Goal: Task Accomplishment & Management: Complete application form

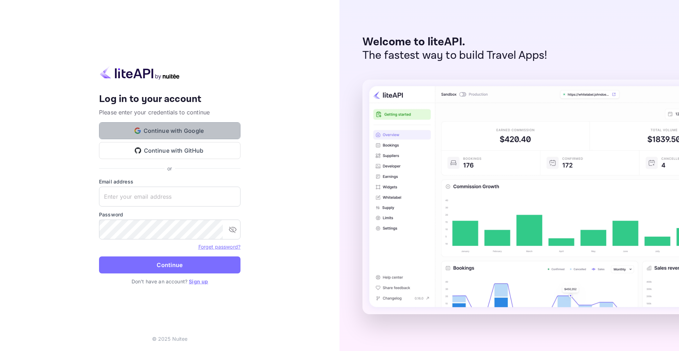
click at [192, 129] on button "Continue with Google" at bounding box center [169, 130] width 141 height 17
click at [311, 178] on div "Your account has been created successfully, a confirmation link has been sent t…" at bounding box center [170, 175] width 340 height 351
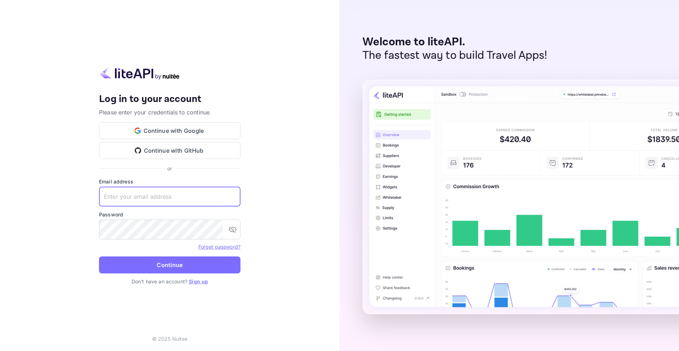
click at [156, 196] on input "text" at bounding box center [169, 196] width 141 height 20
type input "[EMAIL_ADDRESS][DOMAIN_NAME]"
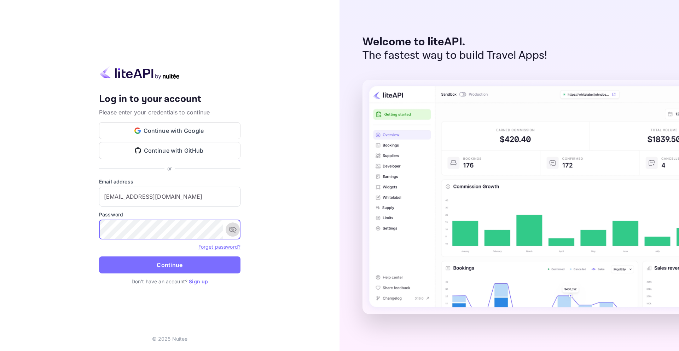
click at [233, 230] on icon "toggle password visibility" at bounding box center [232, 229] width 8 height 8
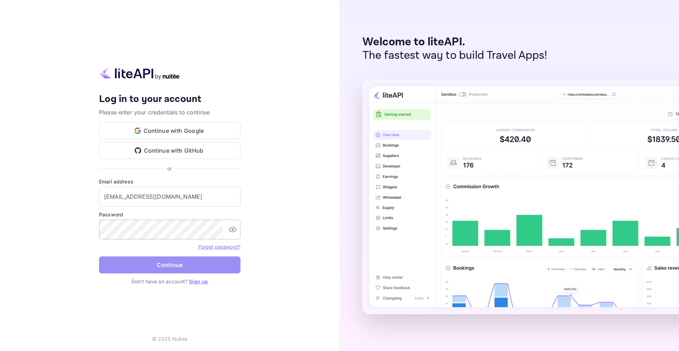
click at [206, 259] on button "Continue" at bounding box center [169, 264] width 141 height 17
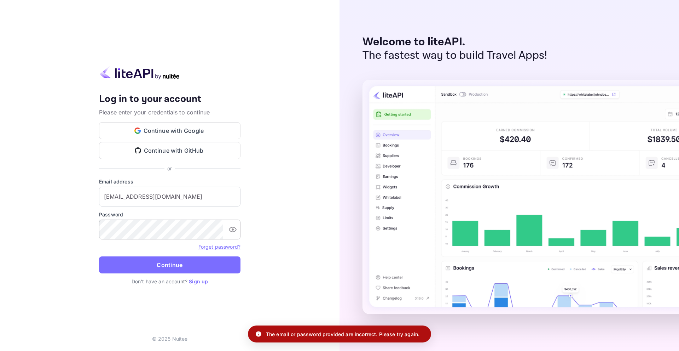
click at [194, 281] on link "Sign up" at bounding box center [198, 281] width 19 height 6
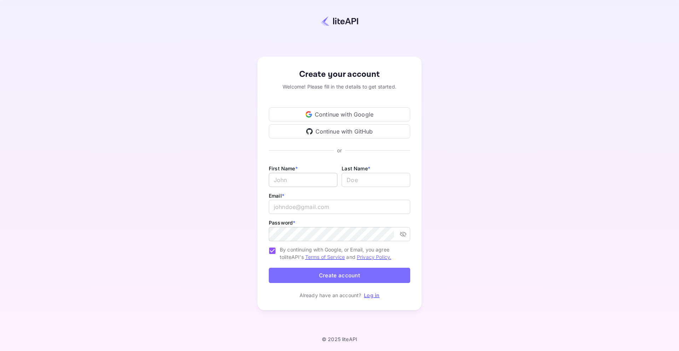
click at [313, 180] on input "Email *" at bounding box center [303, 180] width 69 height 14
type input "[PERSON_NAME]"
type input "[EMAIL_ADDRESS][DOMAIN_NAME]"
click at [401, 237] on icon "toggle password visibility" at bounding box center [403, 233] width 7 height 7
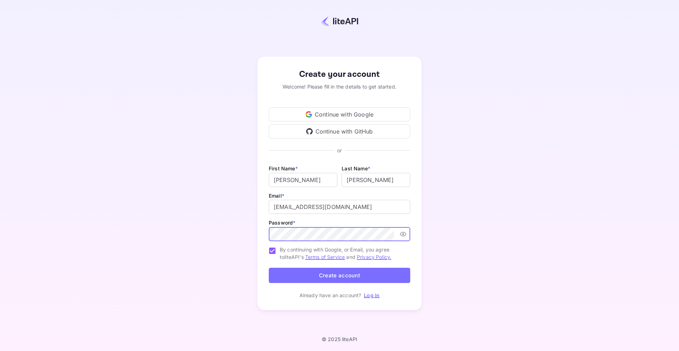
click at [269, 267] on button "Create account" at bounding box center [339, 274] width 141 height 15
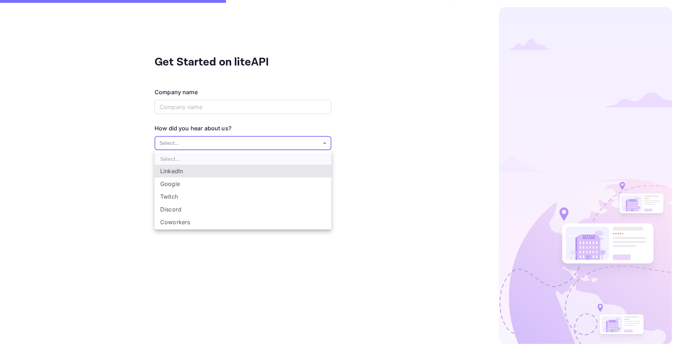
click at [251, 145] on body "Get Started on liteAPI Company name ​ How did you hear about us? Select... ​ Sk…" at bounding box center [339, 175] width 679 height 351
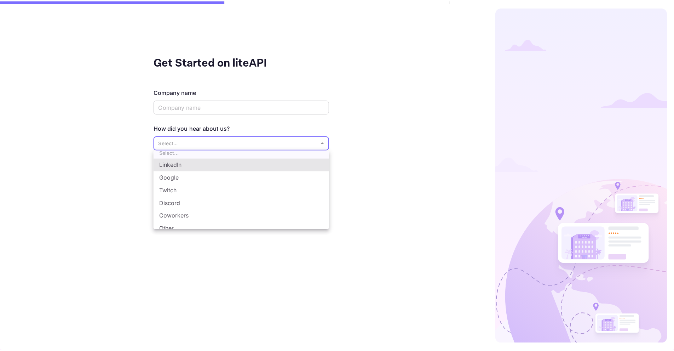
scroll to position [12, 0]
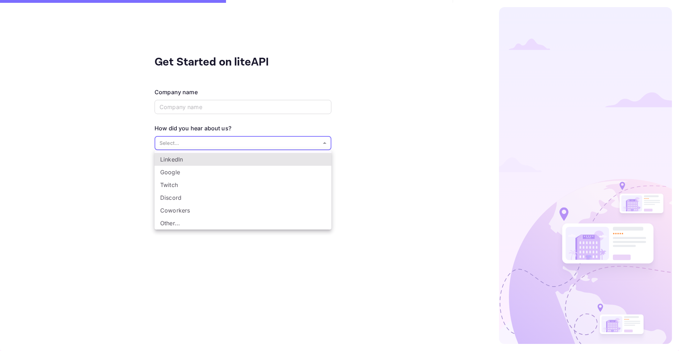
click at [193, 225] on li "Other..." at bounding box center [243, 222] width 177 height 13
type input "Other..."
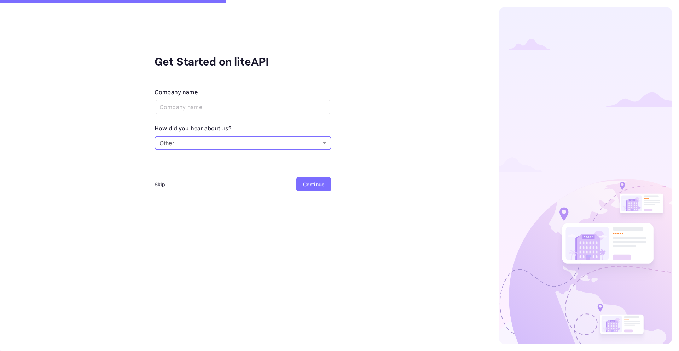
click at [158, 189] on div "Skip" at bounding box center [160, 184] width 11 height 14
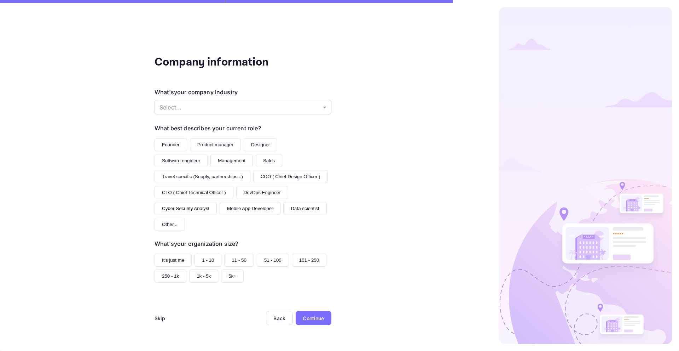
click at [159, 317] on div "Skip" at bounding box center [160, 317] width 11 height 7
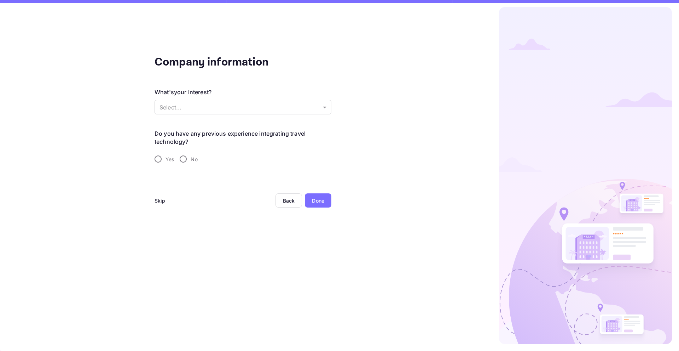
click at [158, 203] on div "Skip" at bounding box center [160, 200] width 11 height 7
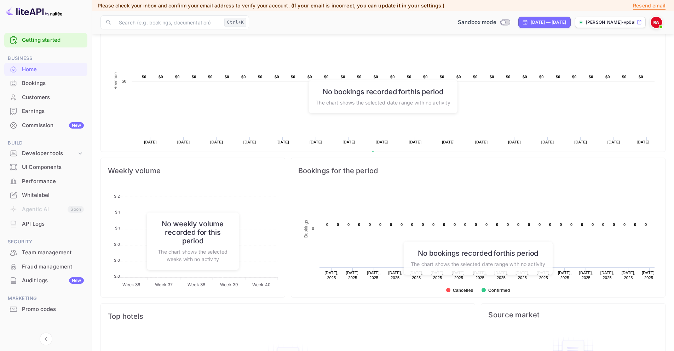
scroll to position [130, 0]
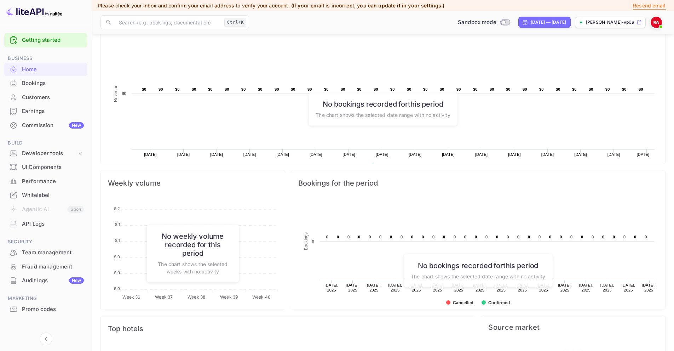
drag, startPoint x: 481, startPoint y: 271, endPoint x: 479, endPoint y: 260, distance: 10.4
click at [481, 266] on div "No bookings recorded for this period The chart shows the selected date range wi…" at bounding box center [478, 270] width 149 height 33
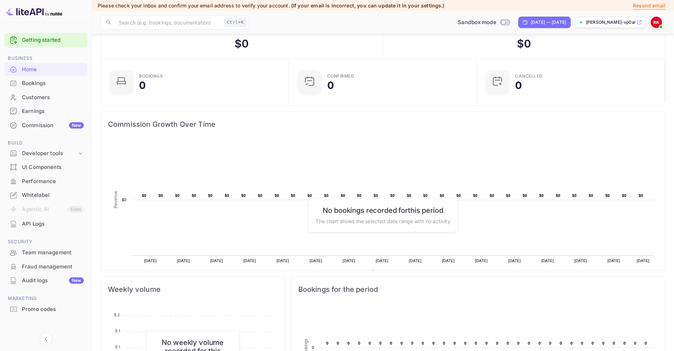
click at [463, 163] on rect at bounding box center [383, 210] width 550 height 141
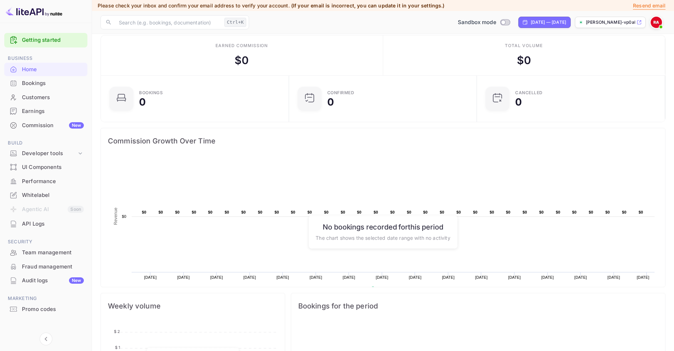
scroll to position [0, 0]
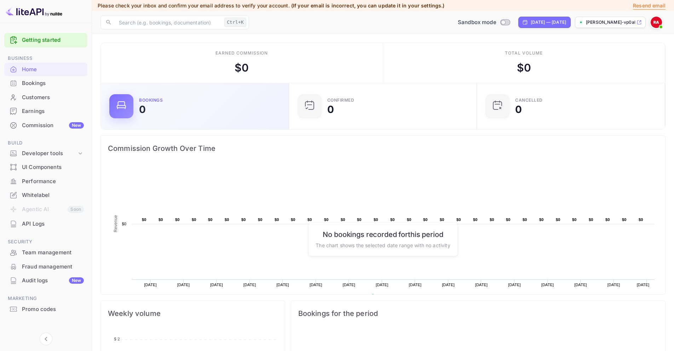
click at [135, 109] on div "Bookings 0" at bounding box center [194, 106] width 171 height 24
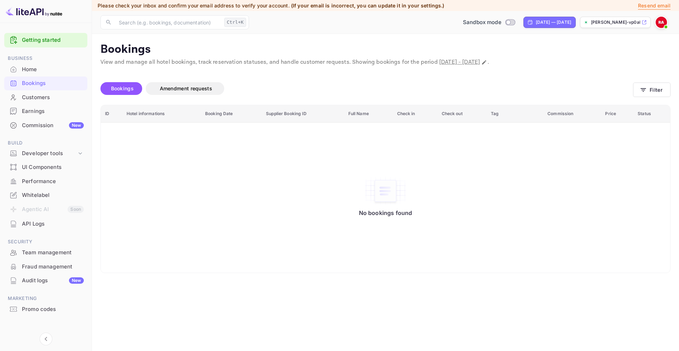
click at [51, 129] on div "Commission New" at bounding box center [45, 125] width 83 height 14
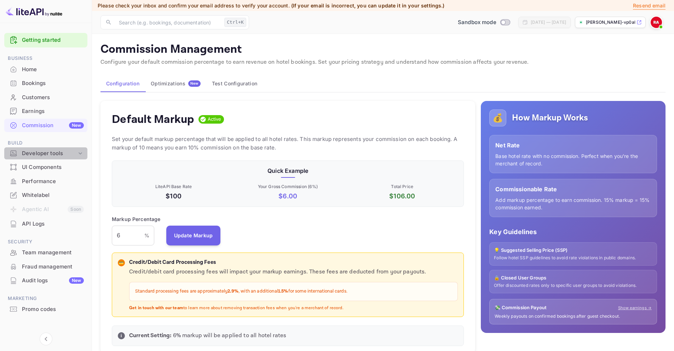
click at [72, 152] on div "Developer tools" at bounding box center [49, 153] width 55 height 8
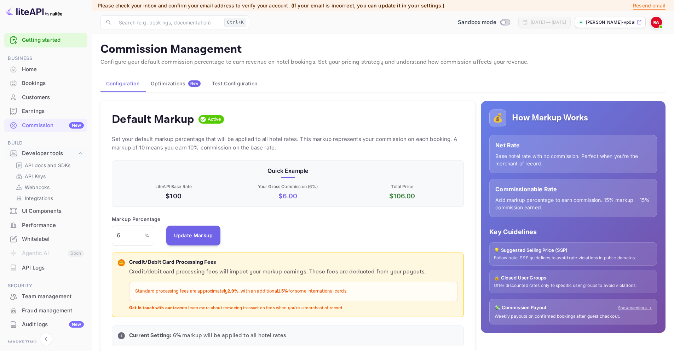
click at [51, 99] on div "Customers" at bounding box center [53, 97] width 62 height 8
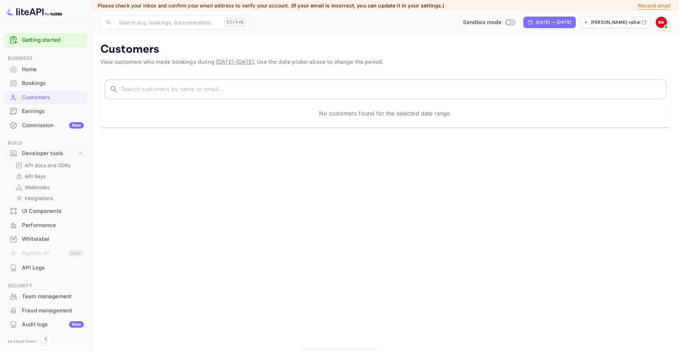
click at [206, 89] on input "text" at bounding box center [393, 89] width 545 height 20
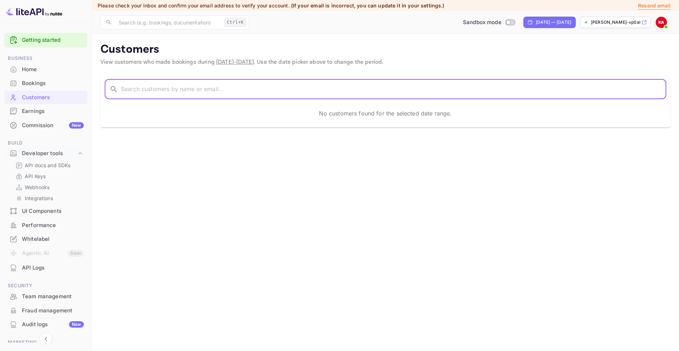
click at [46, 71] on div "Home" at bounding box center [53, 69] width 62 height 8
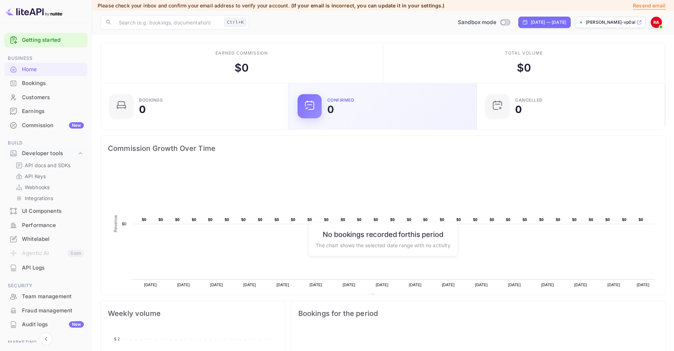
click at [360, 105] on div "Confirmed 0" at bounding box center [397, 106] width 141 height 16
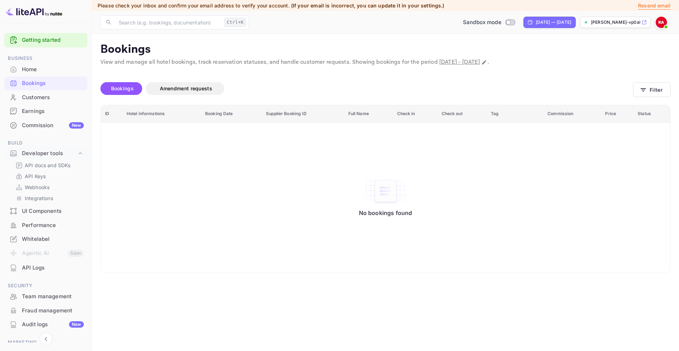
click at [154, 116] on th "Hotel informations" at bounding box center [161, 113] width 79 height 17
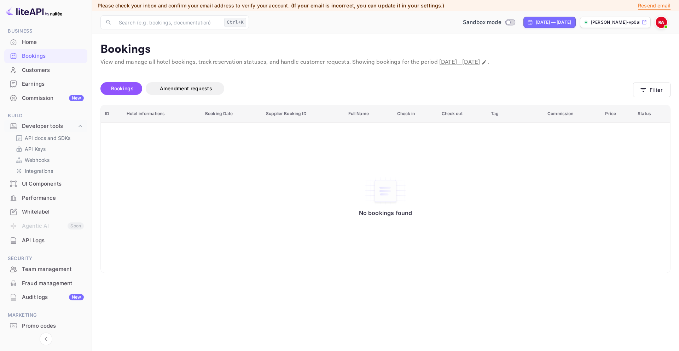
scroll to position [48, 0]
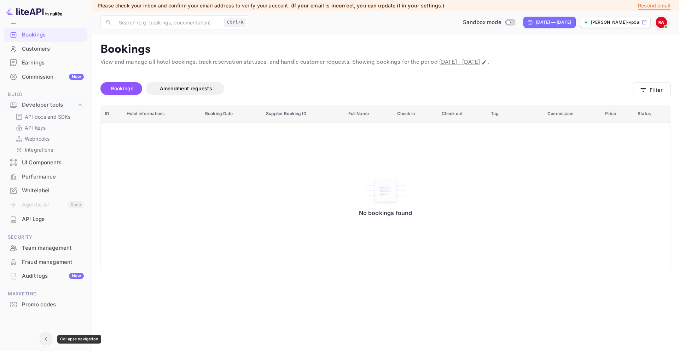
click at [48, 336] on icon "Collapse navigation" at bounding box center [46, 338] width 8 height 8
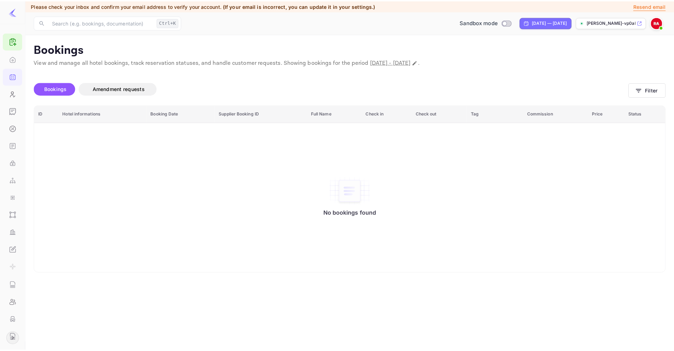
scroll to position [0, 0]
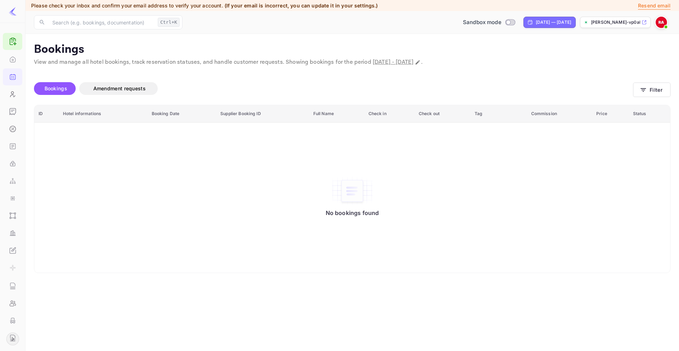
click at [9, 48] on div at bounding box center [12, 41] width 19 height 17
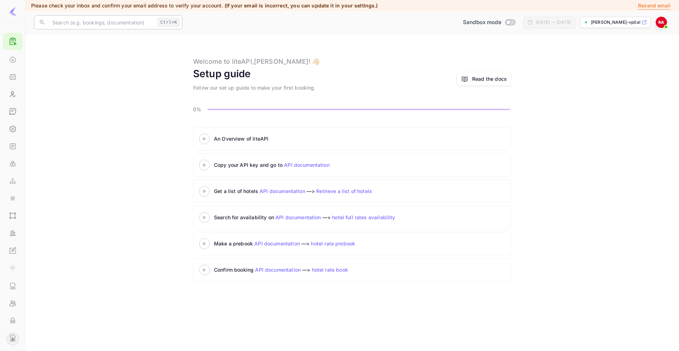
click at [103, 21] on input "text" at bounding box center [101, 22] width 107 height 14
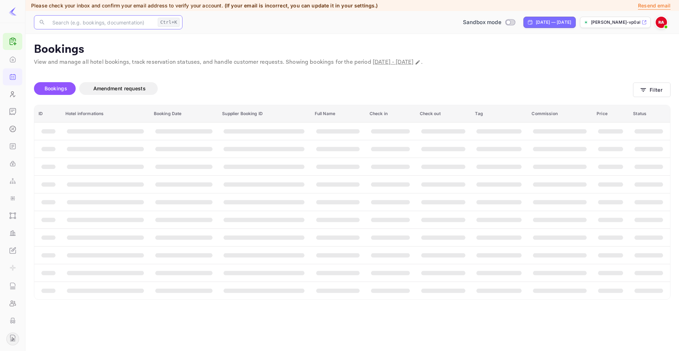
click at [127, 22] on input "text" at bounding box center [101, 22] width 107 height 14
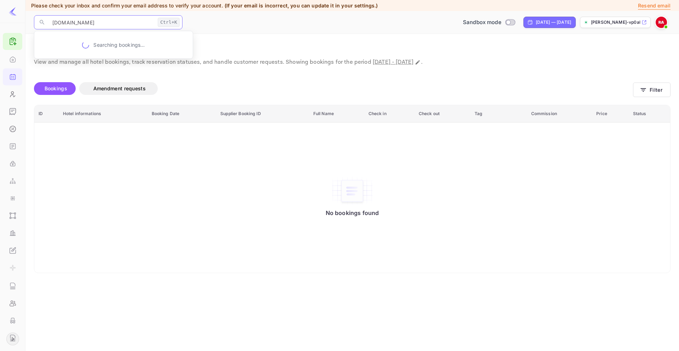
type input "[DOMAIN_NAME]"
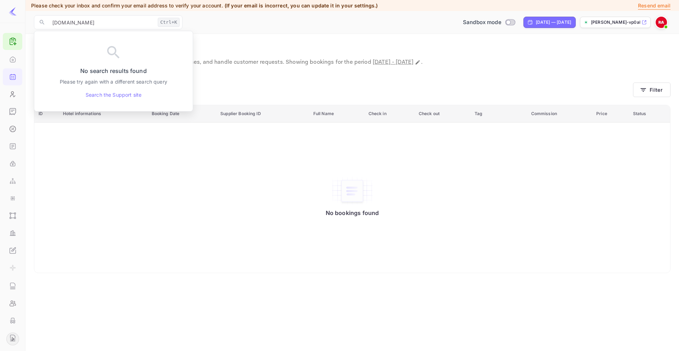
click at [12, 19] on div at bounding box center [12, 11] width 25 height 23
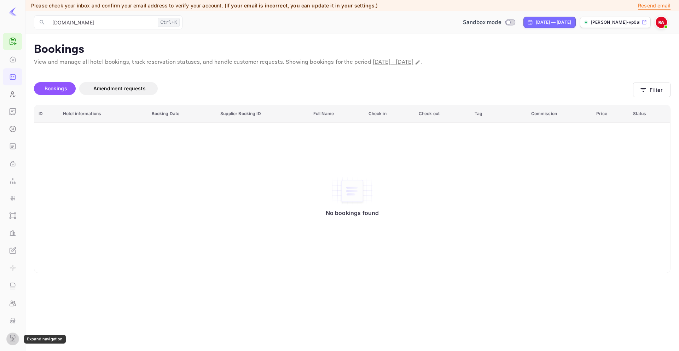
click at [6, 341] on button "Expand navigation" at bounding box center [12, 338] width 13 height 13
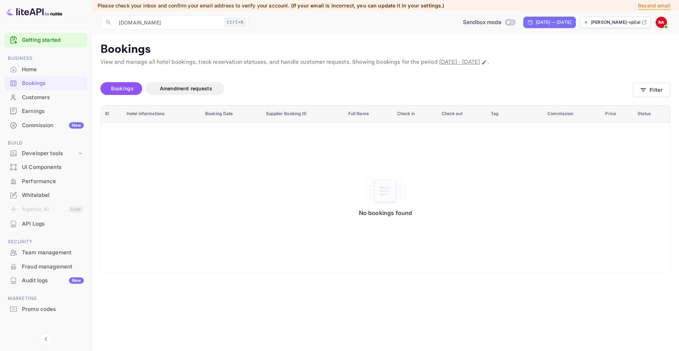
click at [24, 122] on div "Commission New" at bounding box center [53, 125] width 62 height 8
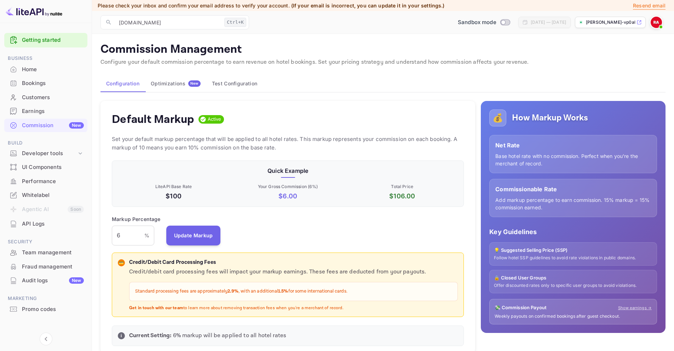
click at [54, 73] on div "Home" at bounding box center [53, 69] width 62 height 8
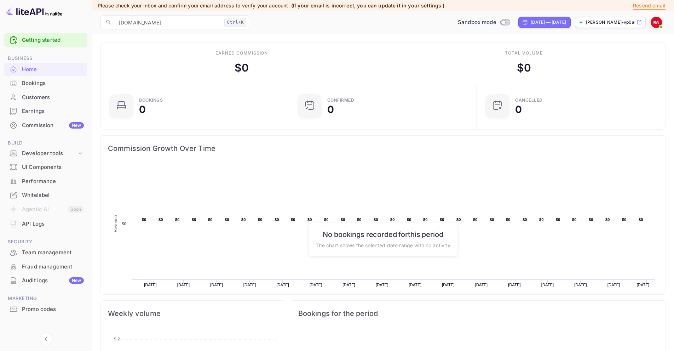
click at [592, 23] on p "[PERSON_NAME]-vp0al...." at bounding box center [610, 22] width 49 height 6
click at [610, 22] on p "[PERSON_NAME]-vp0al...." at bounding box center [610, 22] width 49 height 6
click at [606, 18] on div "[PERSON_NAME]-vp0al...." at bounding box center [610, 22] width 71 height 11
click at [599, 24] on p "[PERSON_NAME]-vp0al...." at bounding box center [610, 22] width 49 height 6
click at [614, 20] on p "[PERSON_NAME]-vp0al...." at bounding box center [610, 22] width 49 height 6
